Goal: Navigation & Orientation: Find specific page/section

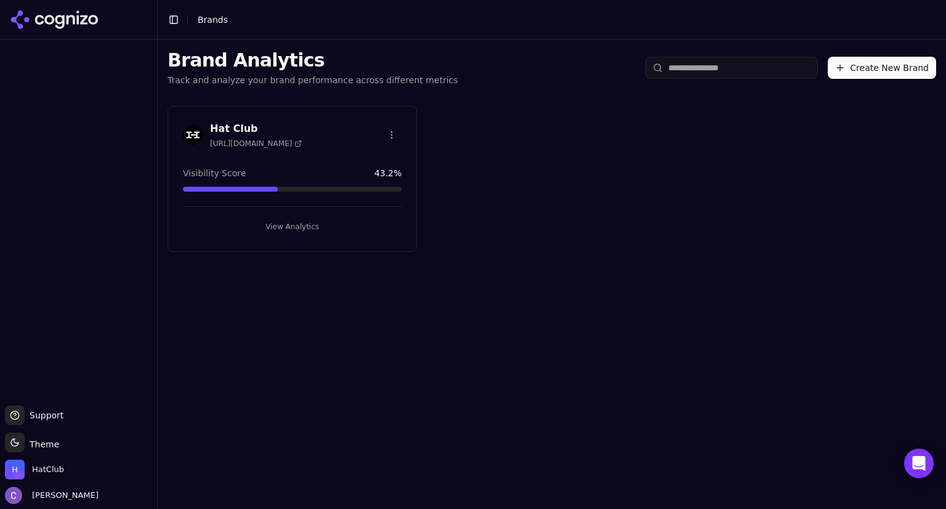
click at [283, 225] on button "View Analytics" at bounding box center [292, 227] width 219 height 20
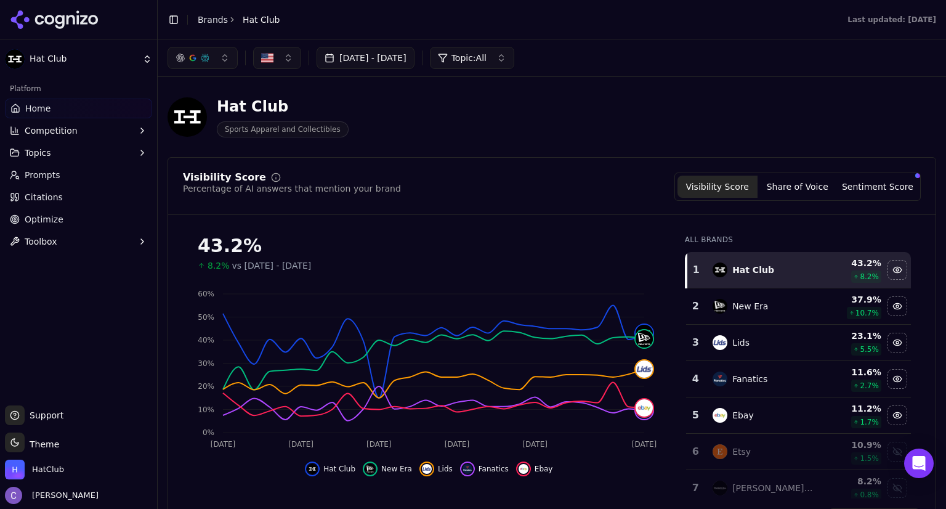
click at [222, 63] on button "button" at bounding box center [202, 58] width 70 height 22
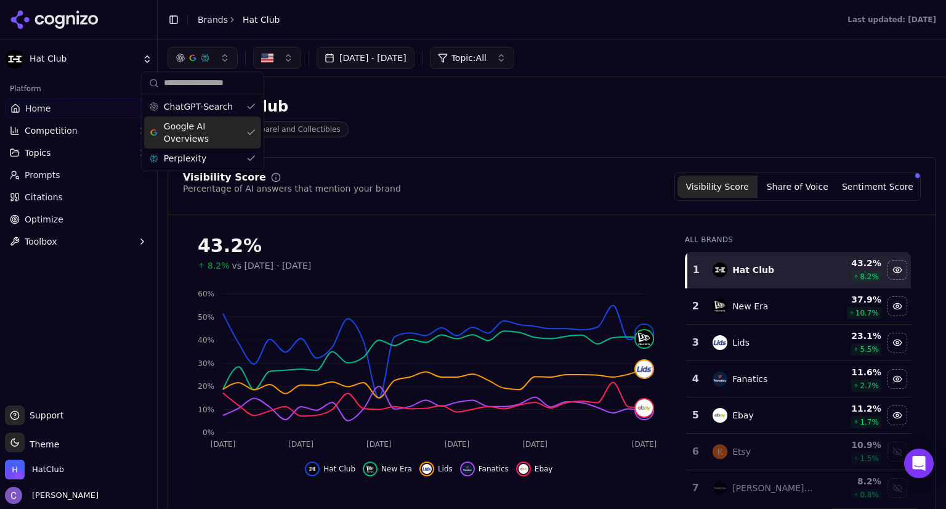
click at [251, 134] on div "Google AI Overviews" at bounding box center [202, 132] width 117 height 32
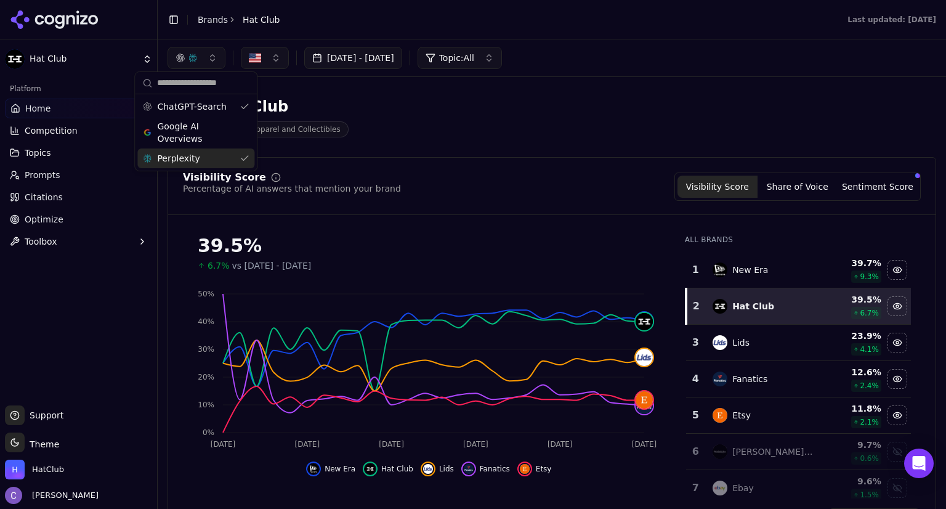
click at [247, 158] on div "Perplexity" at bounding box center [195, 158] width 117 height 20
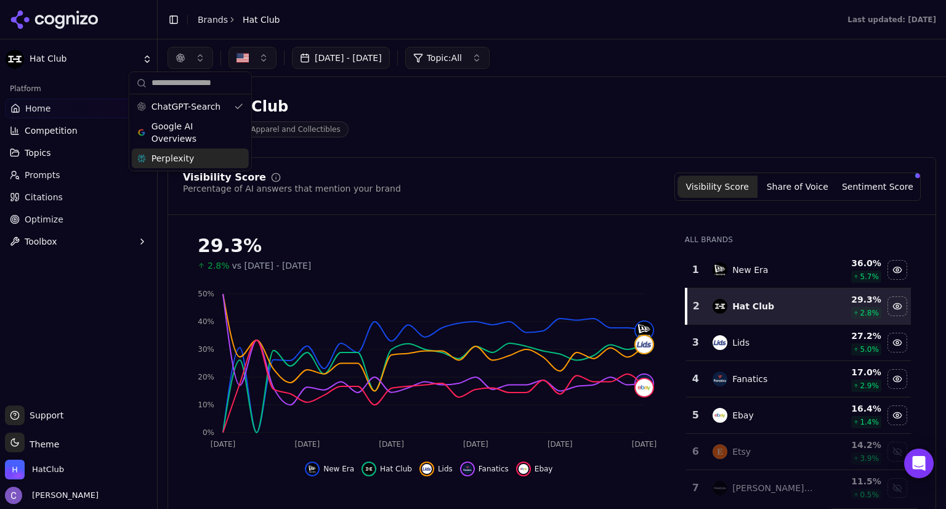
click at [247, 158] on div "Perplexity" at bounding box center [190, 158] width 117 height 20
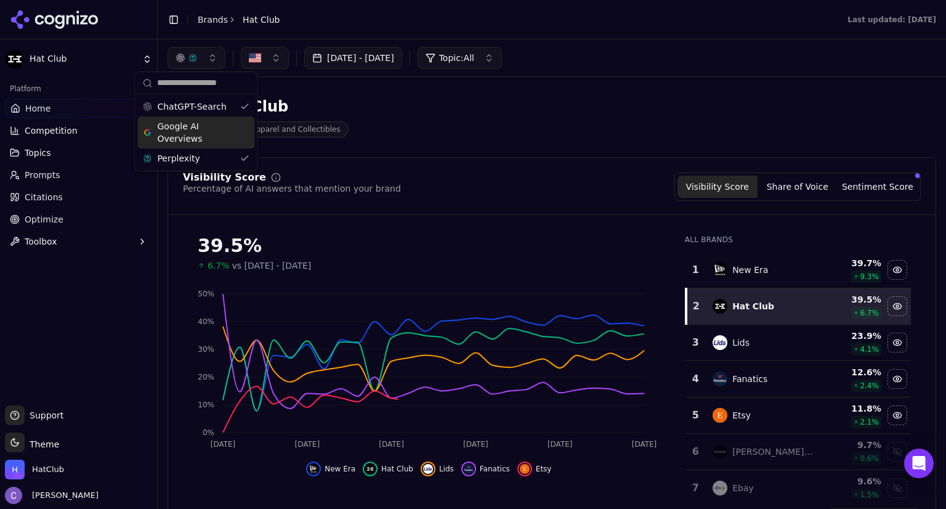
click at [244, 135] on div "Google AI Overviews" at bounding box center [195, 132] width 117 height 32
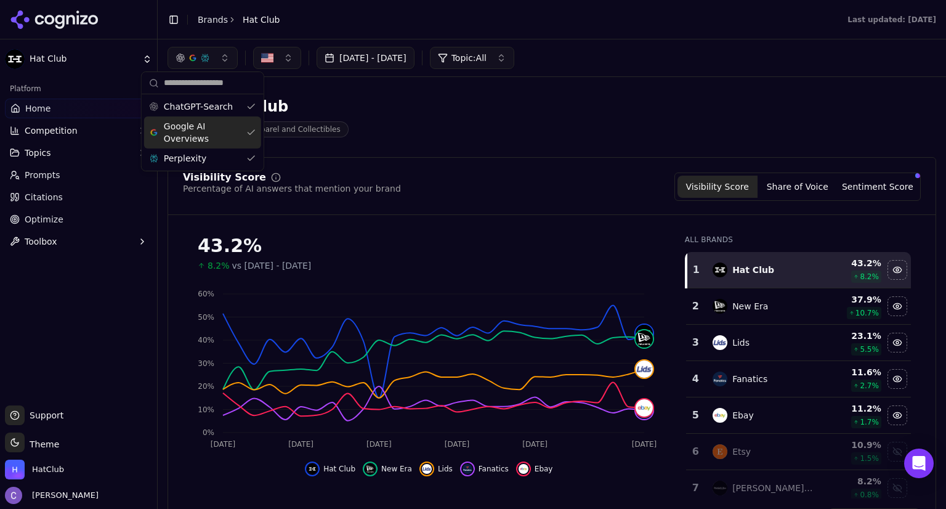
click at [60, 176] on link "Prompts" at bounding box center [78, 175] width 147 height 20
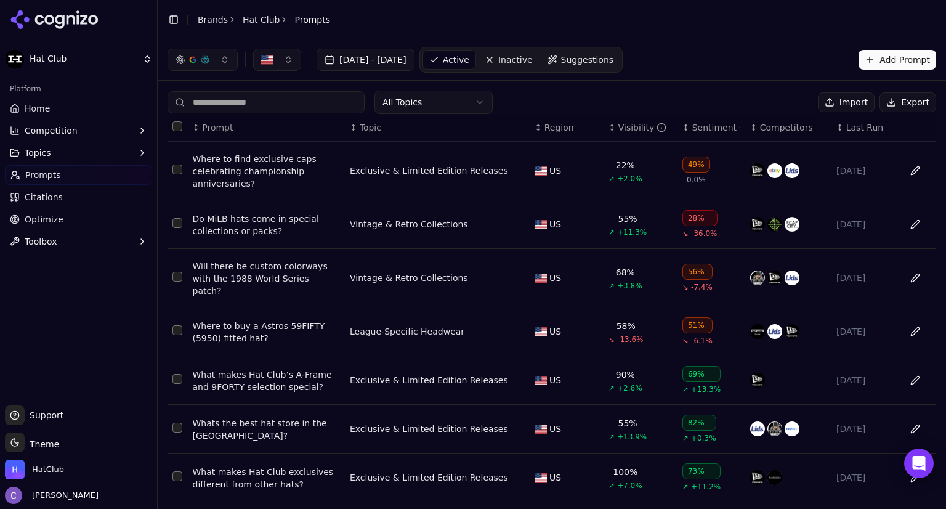
click at [346, 133] on th "↕ Topic" at bounding box center [437, 128] width 185 height 28
click at [608, 131] on div "↕ Visibility" at bounding box center [640, 127] width 64 height 12
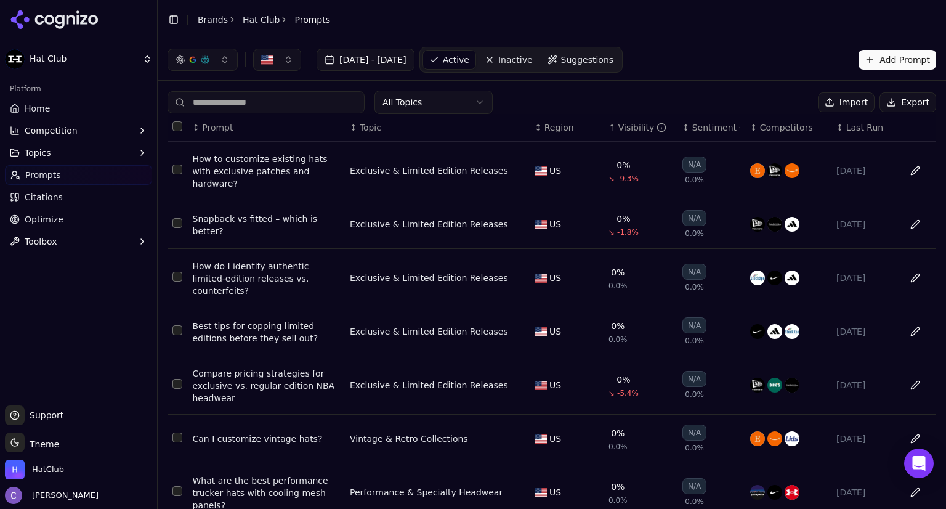
click at [58, 108] on link "Home" at bounding box center [78, 109] width 147 height 20
